Goal: Find contact information: Find contact information

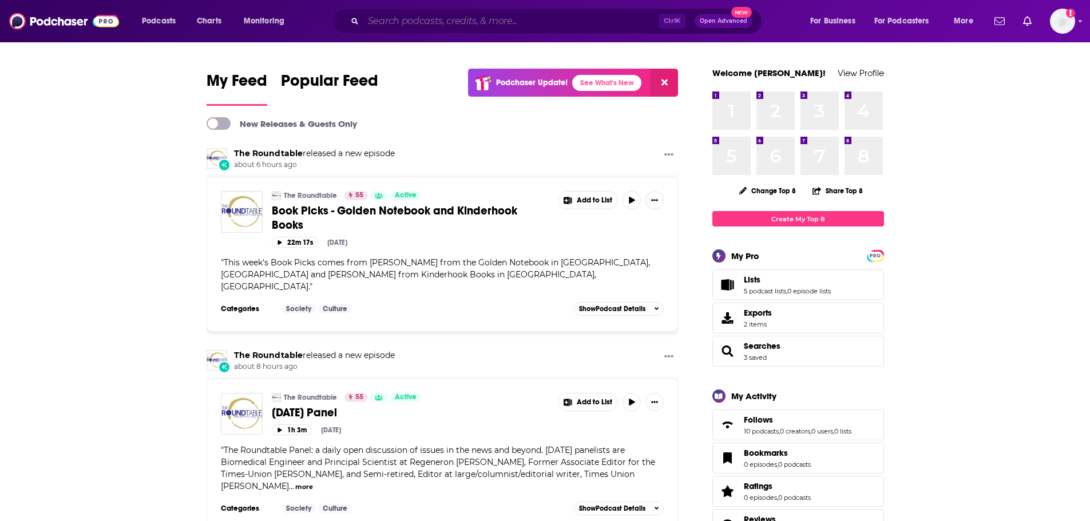
click at [586, 29] on input "Search podcasts, credits, & more..." at bounding box center [510, 21] width 295 height 18
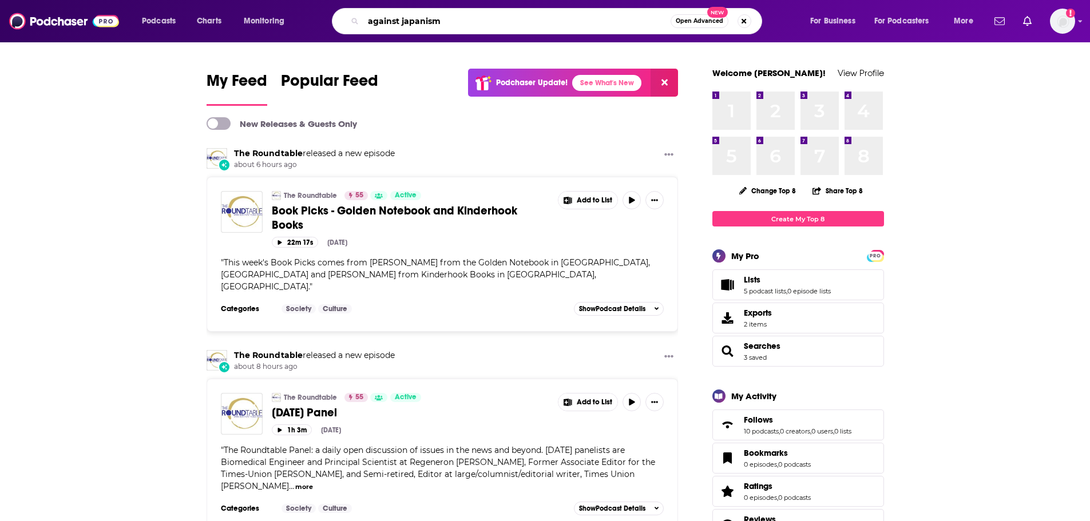
type input "against japanism"
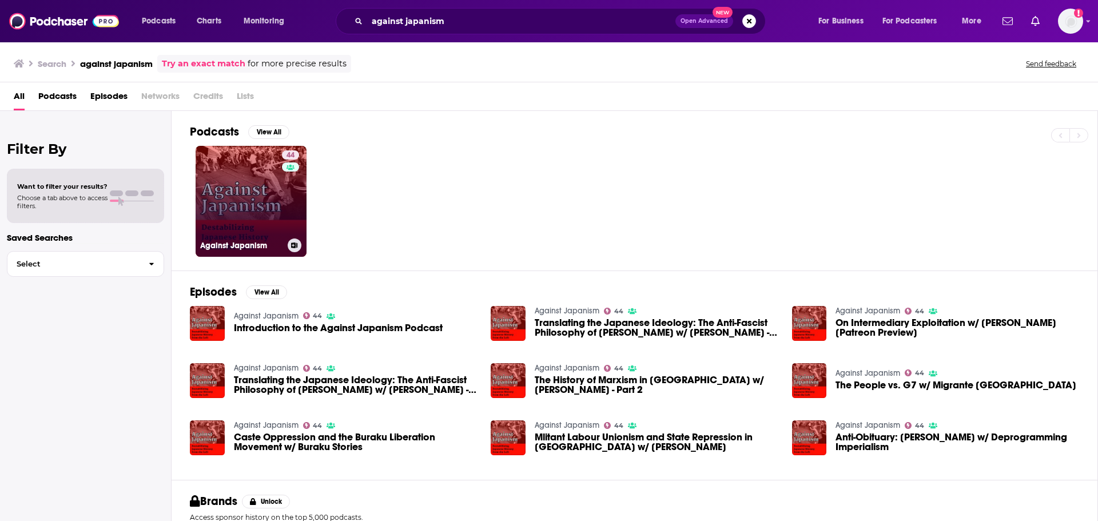
click at [226, 214] on link "44 Against Japanism" at bounding box center [251, 201] width 111 height 111
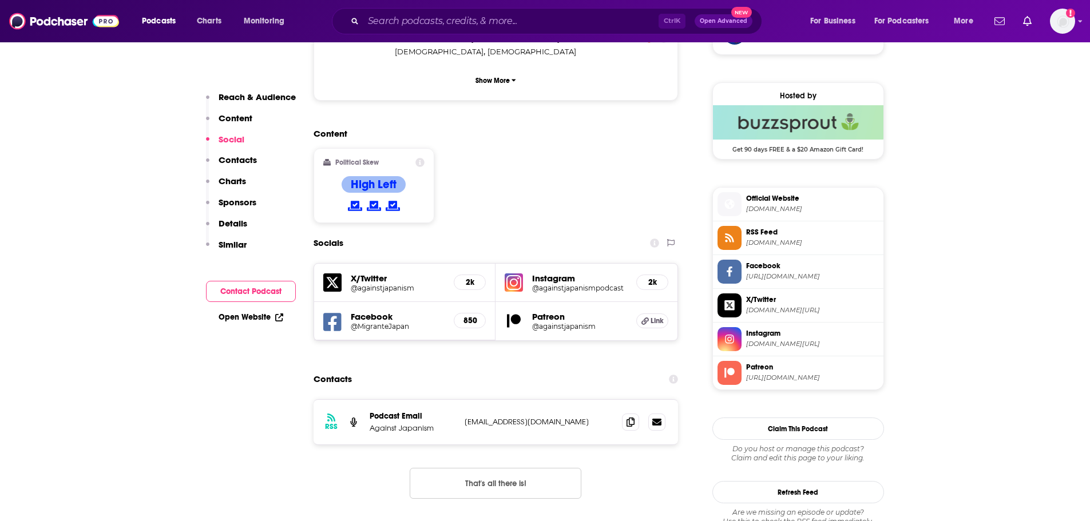
scroll to position [972, 0]
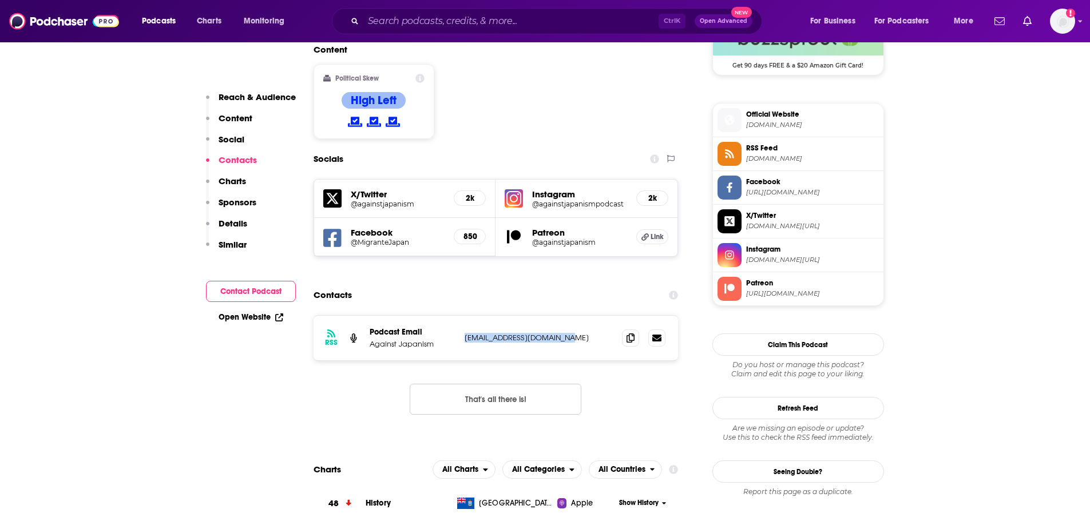
drag, startPoint x: 587, startPoint y: 264, endPoint x: 466, endPoint y: 268, distance: 121.3
click at [466, 333] on p "[EMAIL_ADDRESS][DOMAIN_NAME]" at bounding box center [538, 338] width 149 height 10
copy p "[EMAIL_ADDRESS][DOMAIN_NAME]"
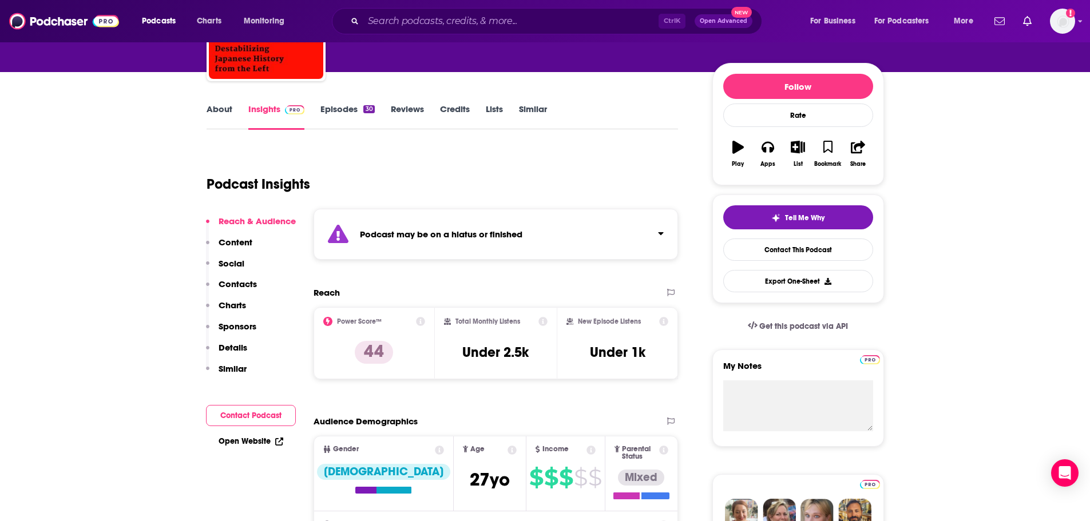
scroll to position [0, 0]
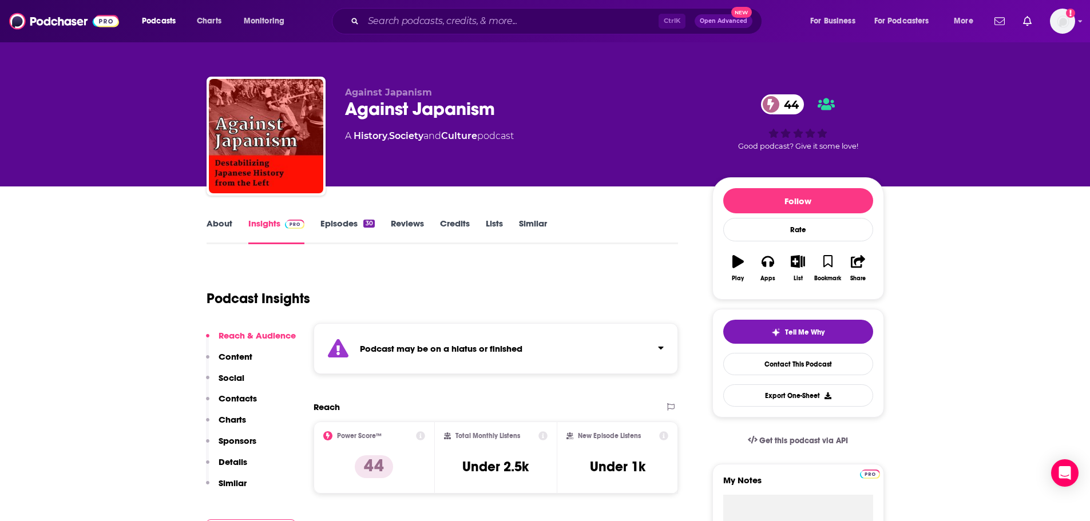
click at [224, 222] on link "About" at bounding box center [219, 231] width 26 height 26
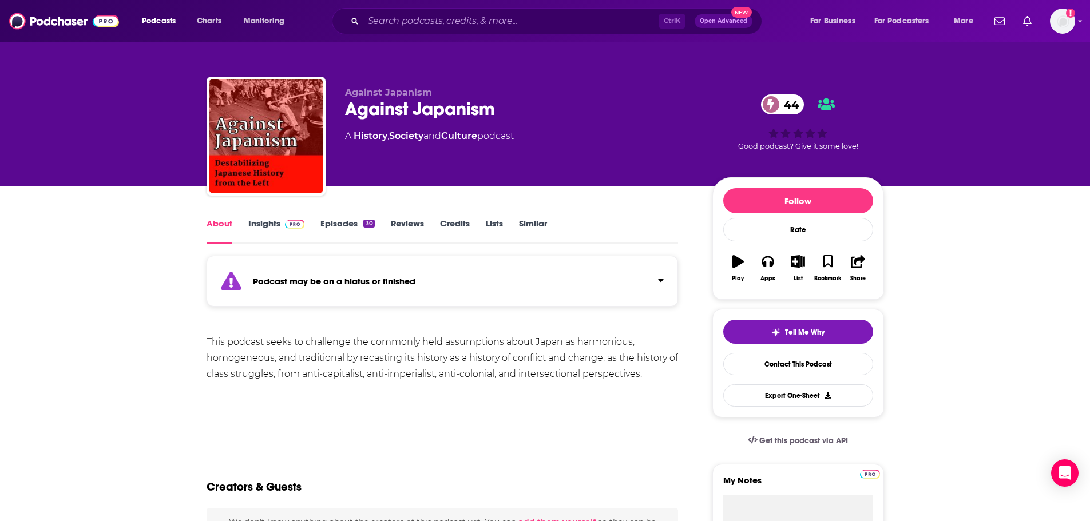
click at [257, 226] on link "Insights" at bounding box center [276, 231] width 57 height 26
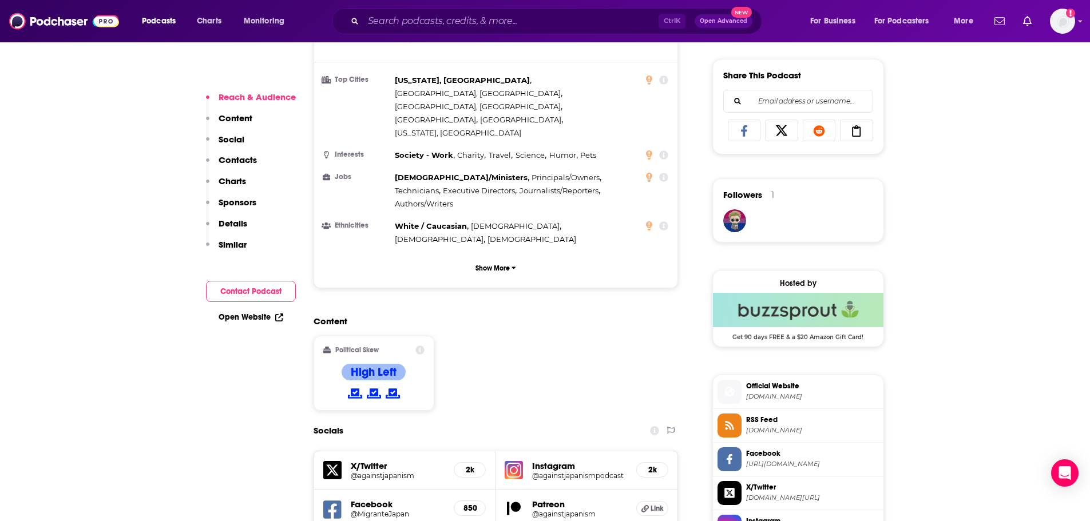
scroll to position [858, 0]
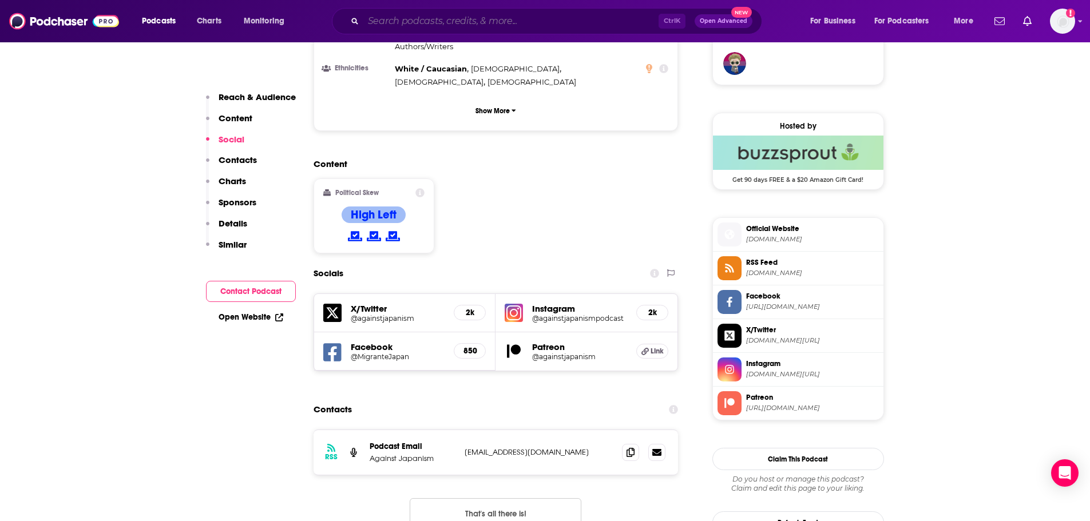
click at [558, 17] on input "Search podcasts, credits, & more..." at bounding box center [510, 21] width 295 height 18
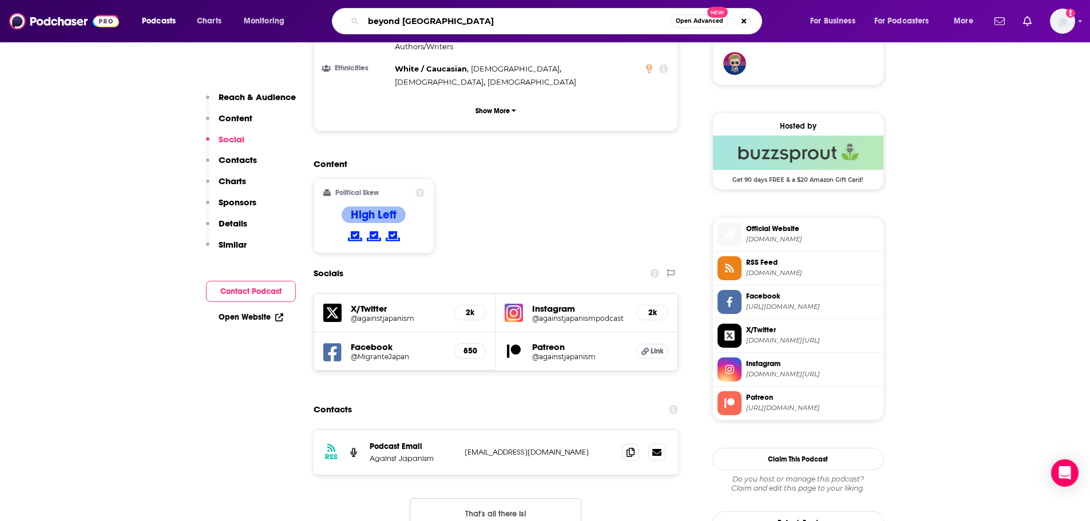
type input "beyond [GEOGRAPHIC_DATA]"
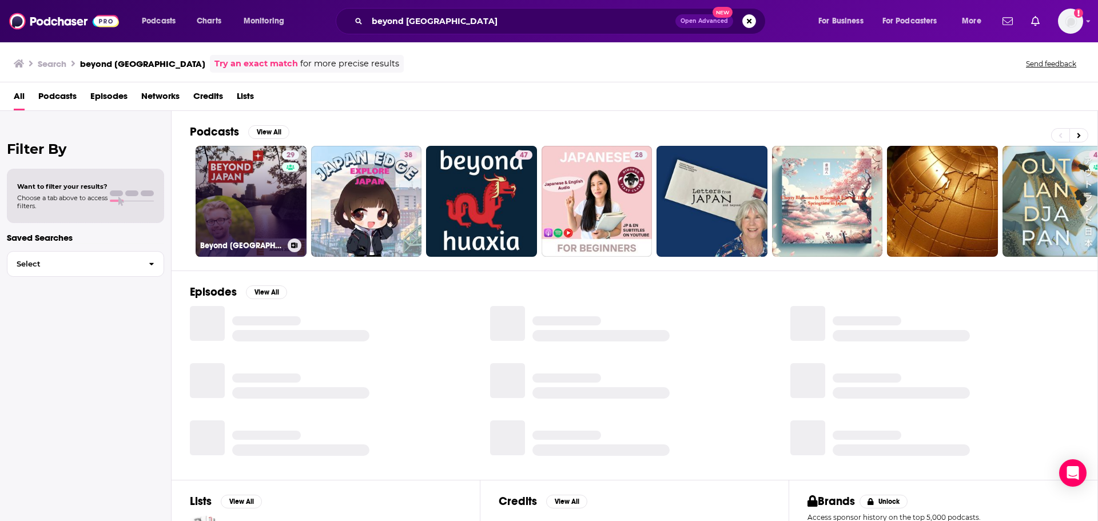
click at [269, 188] on link "29 Beyond [GEOGRAPHIC_DATA] with [PERSON_NAME]" at bounding box center [251, 201] width 111 height 111
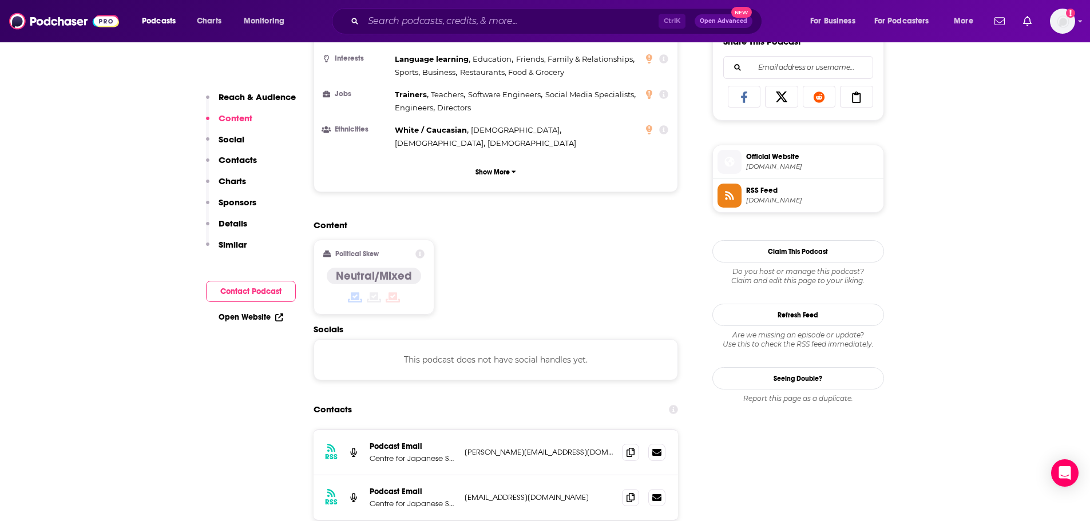
scroll to position [801, 0]
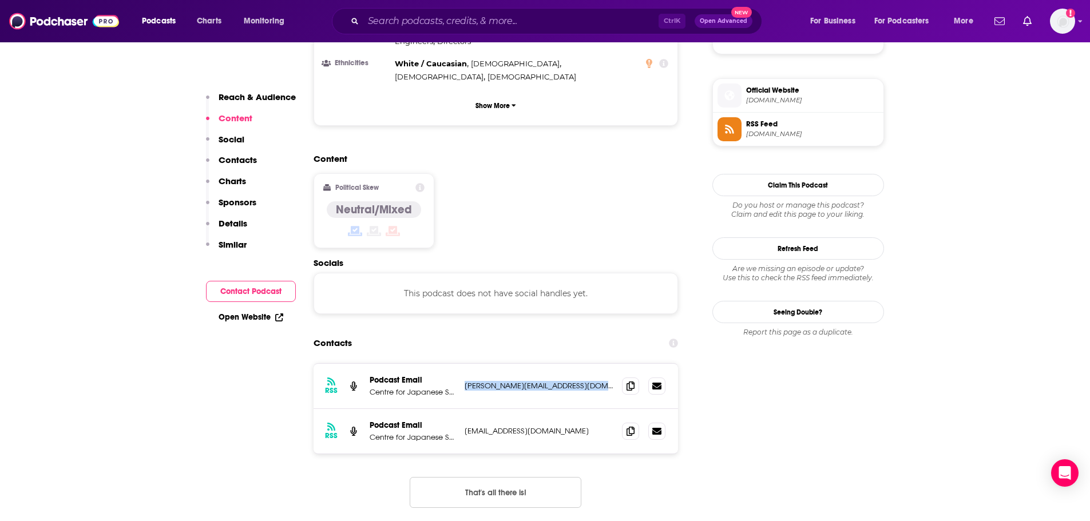
drag, startPoint x: 591, startPoint y: 316, endPoint x: 466, endPoint y: 324, distance: 126.1
click at [466, 364] on div "RSS Podcast Email Centre for Japanese Studies at UEA [PERSON_NAME][EMAIL_ADDRES…" at bounding box center [495, 386] width 365 height 45
copy p "[PERSON_NAME][EMAIL_ADDRESS][DOMAIN_NAME]"
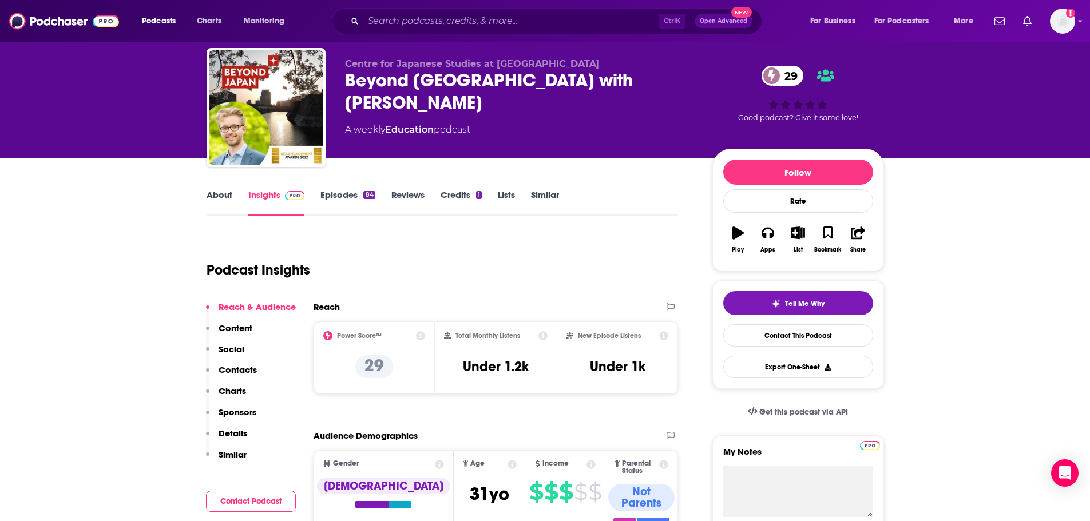
scroll to position [0, 0]
